Goal: Obtain resource: Obtain resource

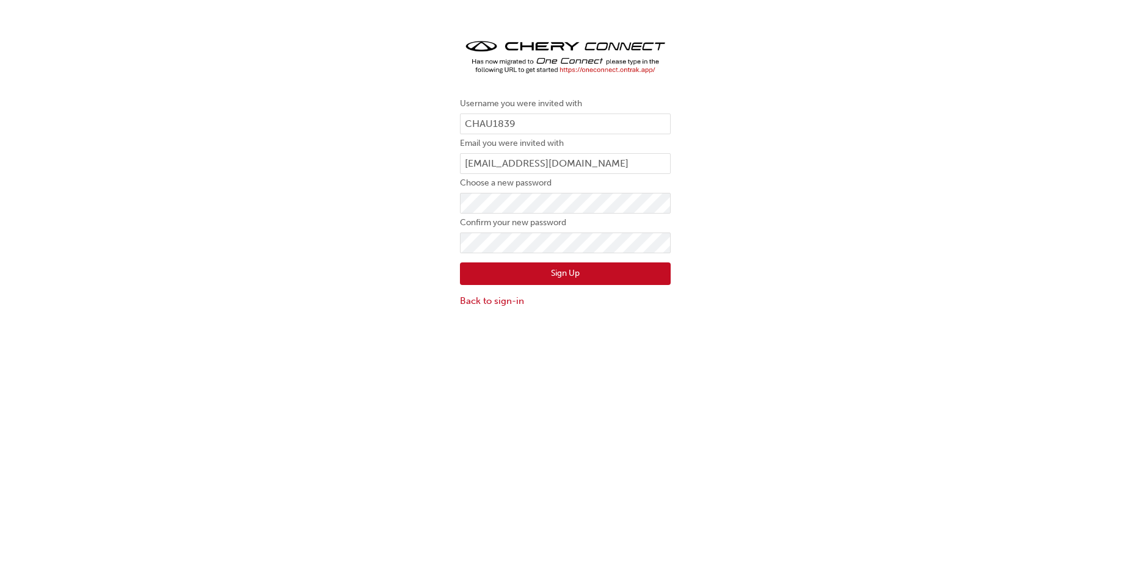
click at [322, 247] on div "Username you were invited with CHAU1839 Email you were invited with [EMAIL_ADDR…" at bounding box center [565, 172] width 1130 height 290
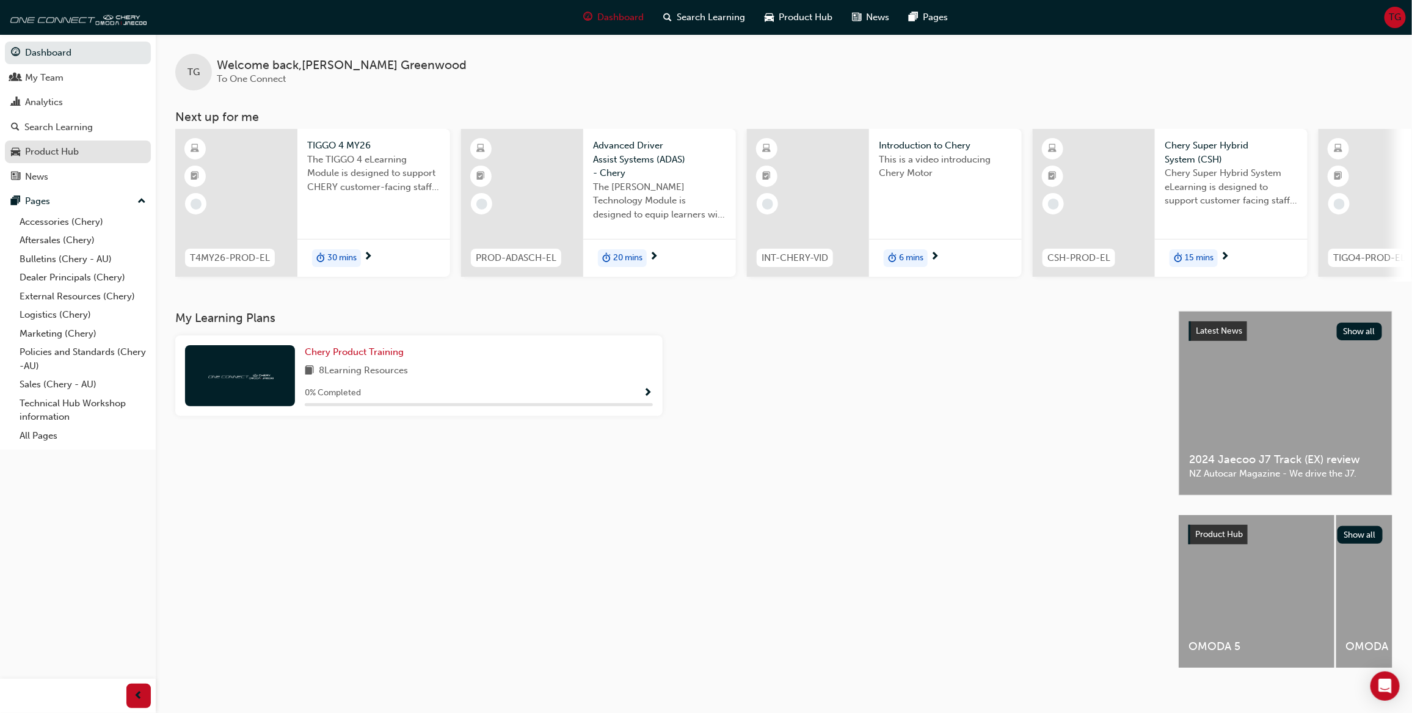
click at [74, 153] on div "Product Hub" at bounding box center [52, 152] width 54 height 14
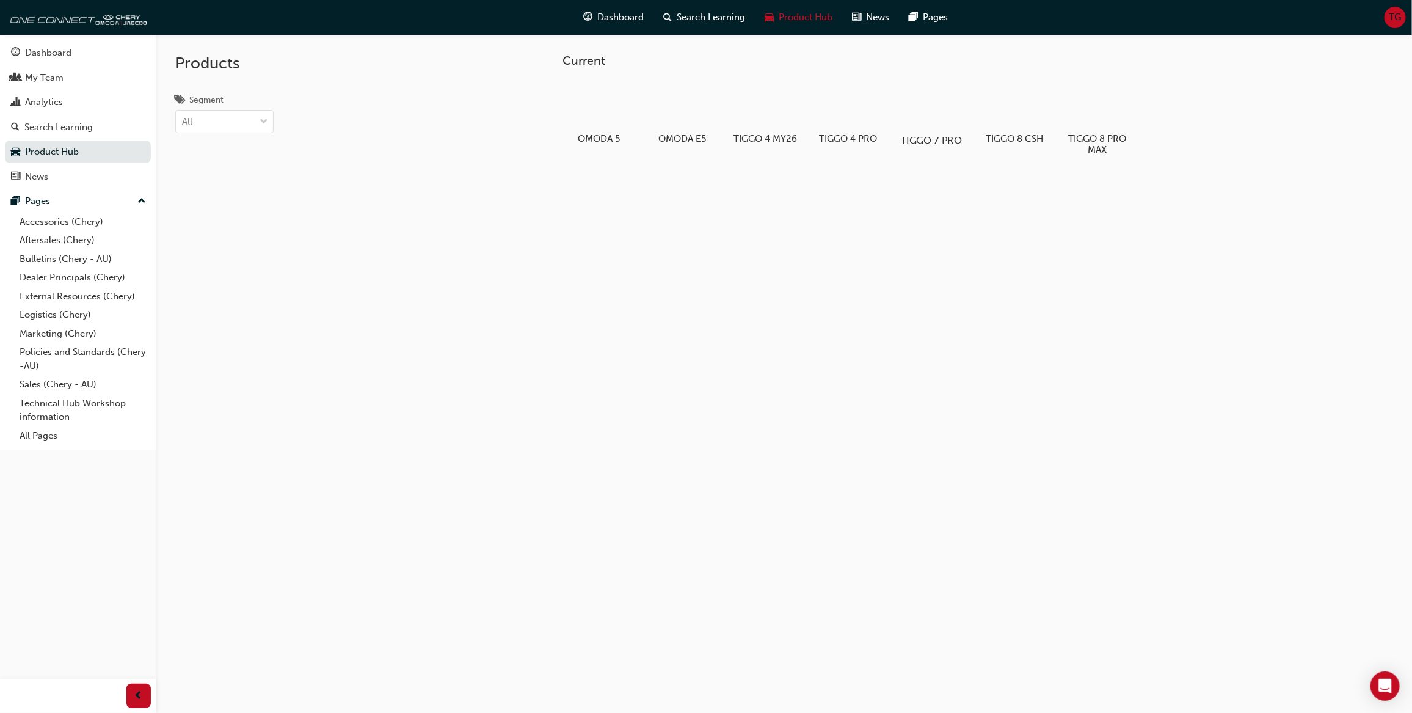
click at [919, 112] on div at bounding box center [932, 105] width 68 height 49
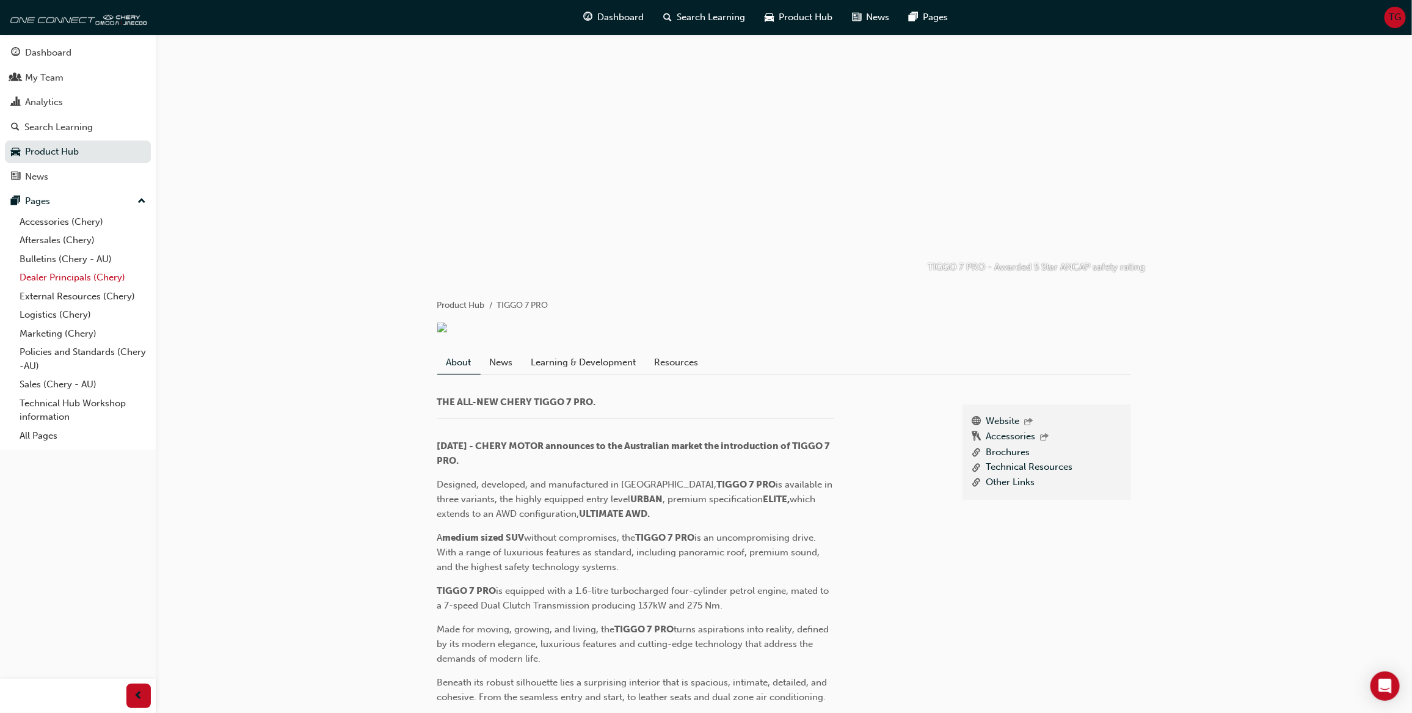
click at [74, 278] on link "Dealer Principals (Chery)" at bounding box center [83, 277] width 136 height 19
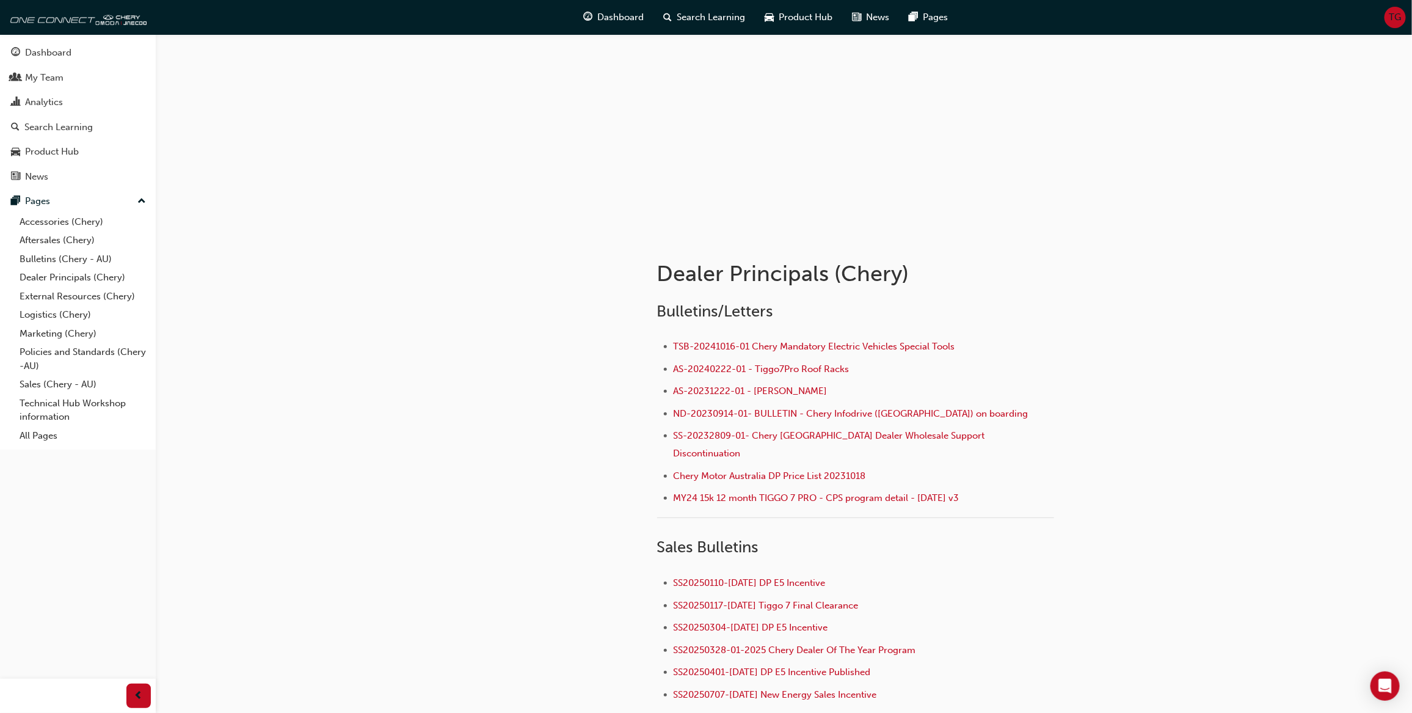
scroll to position [157, 0]
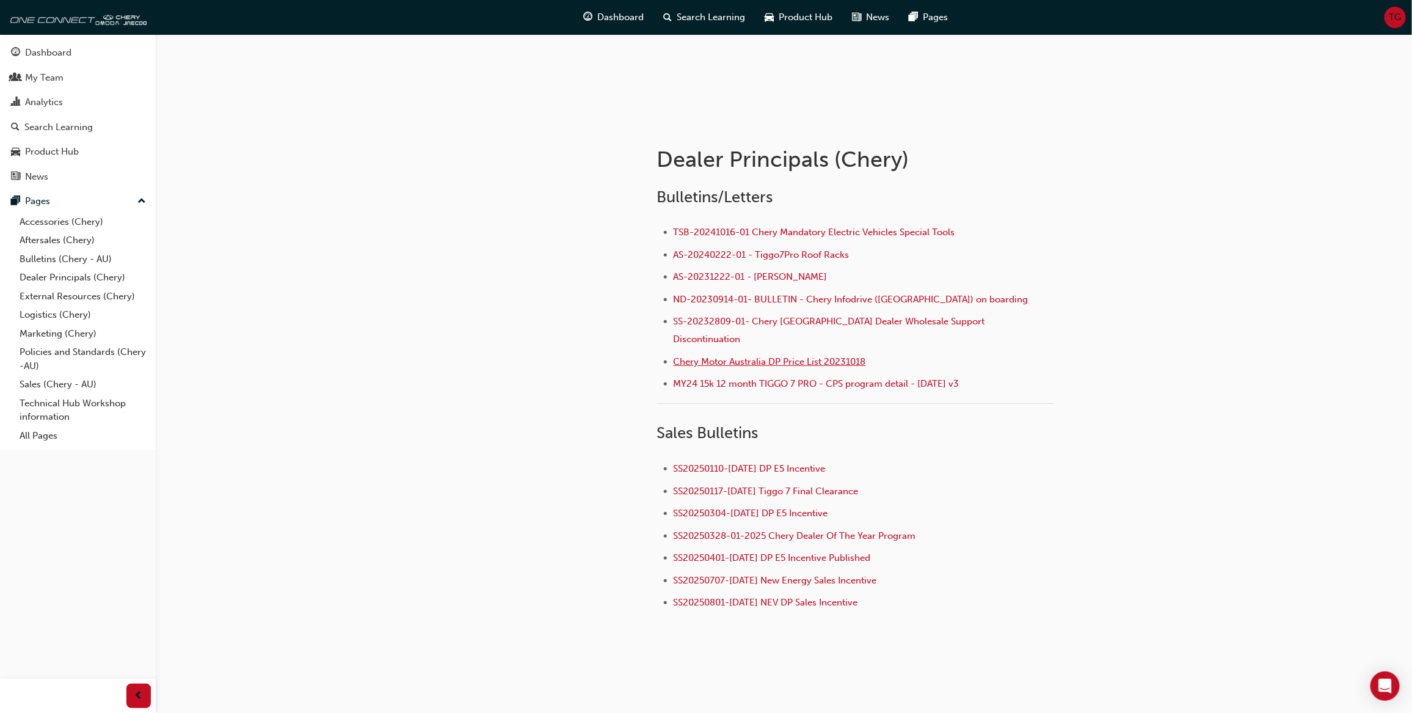
click at [743, 356] on span "Chery Motor Australia DP Price List 20231018" at bounding box center [770, 361] width 192 height 11
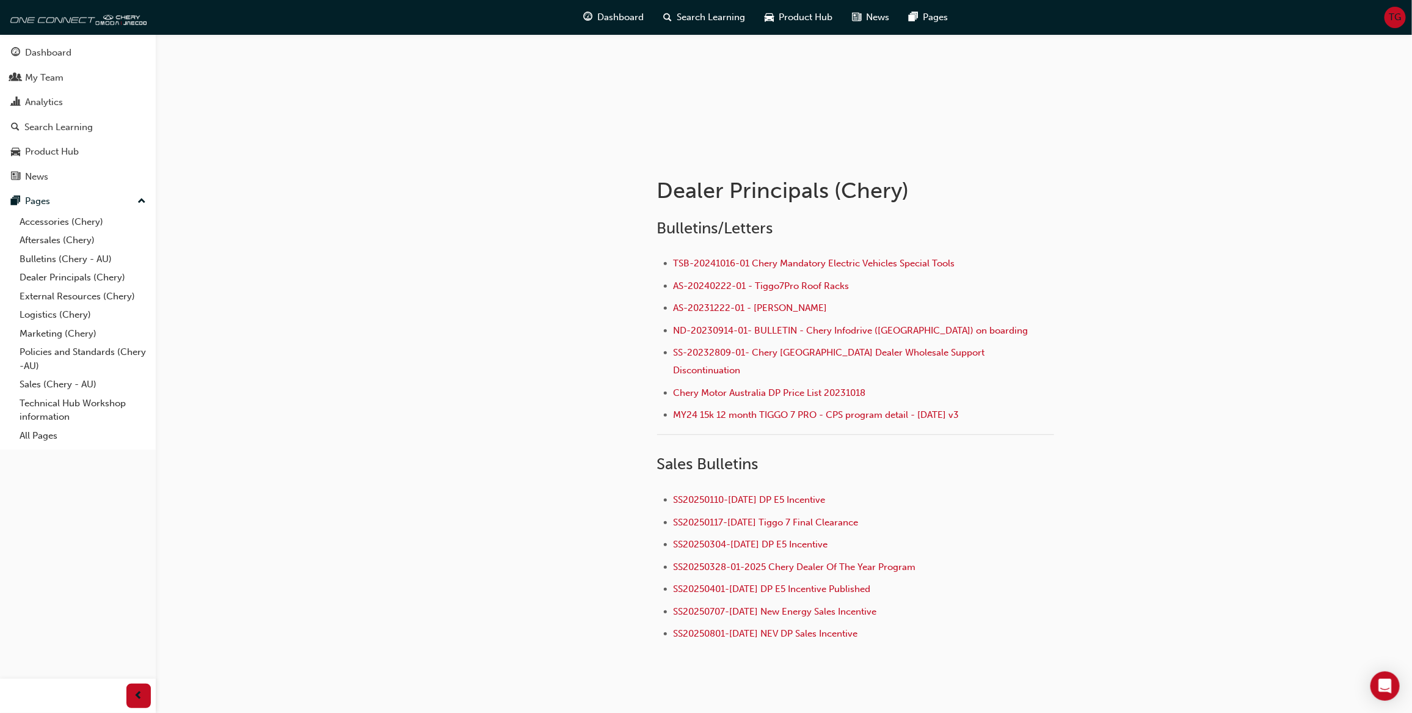
scroll to position [153, 0]
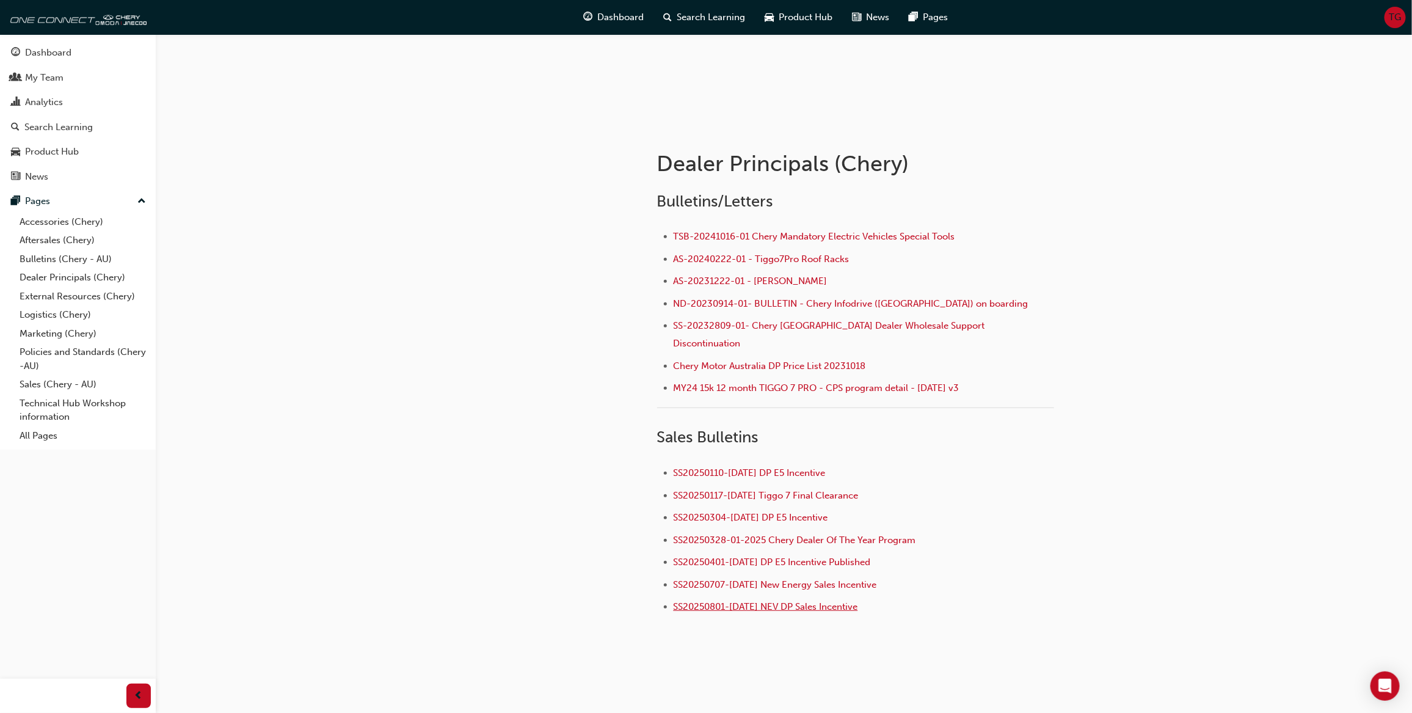
click at [780, 601] on span "SS20250801-[DATE] NEV DP Sales Incentive" at bounding box center [766, 606] width 184 height 11
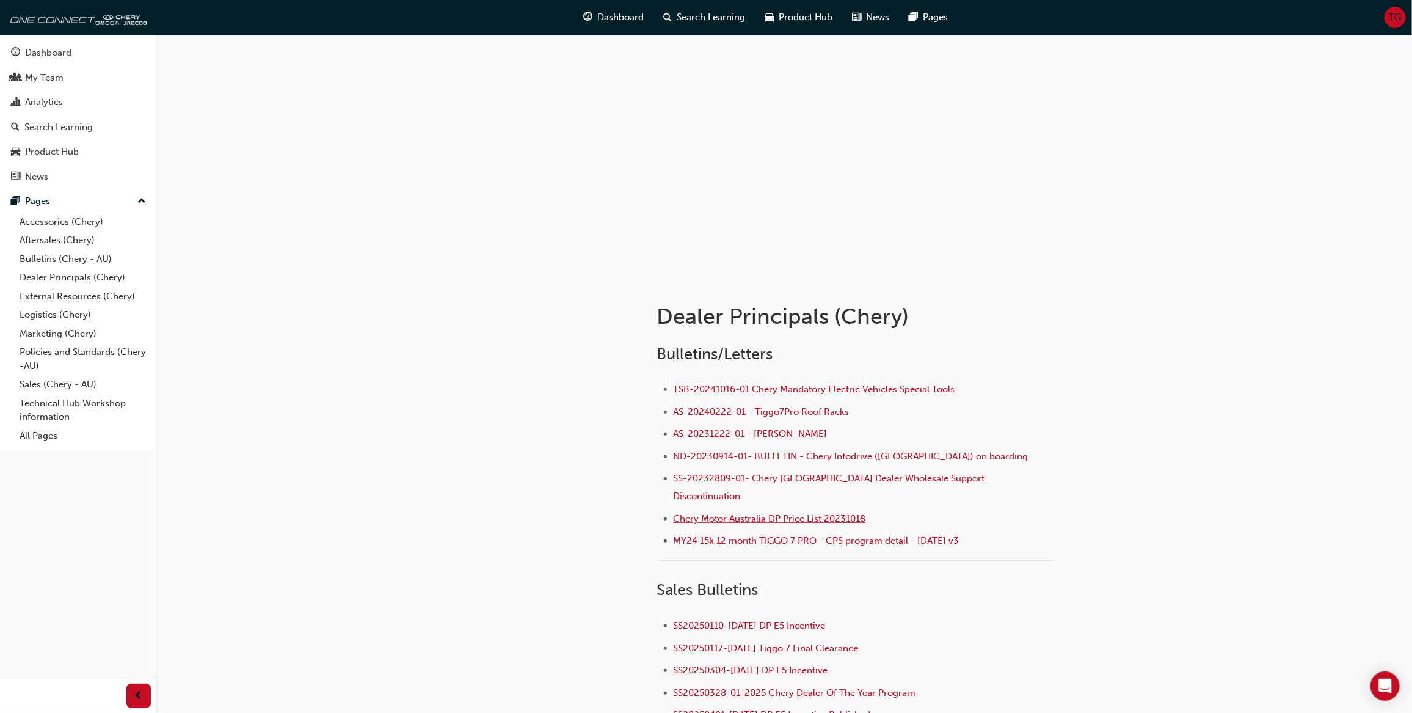
click at [837, 513] on span "Chery Motor Australia DP Price List 20231018" at bounding box center [770, 518] width 192 height 11
